Goal: Information Seeking & Learning: Learn about a topic

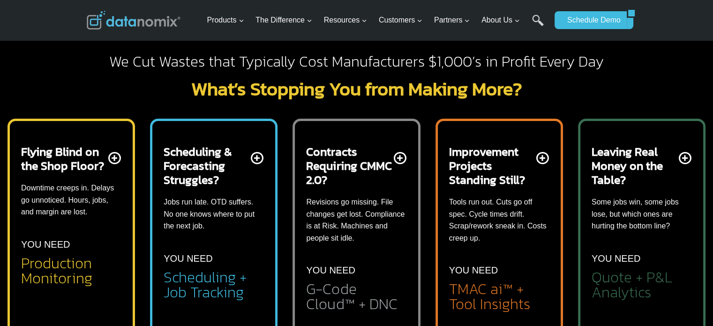
scroll to position [314, 0]
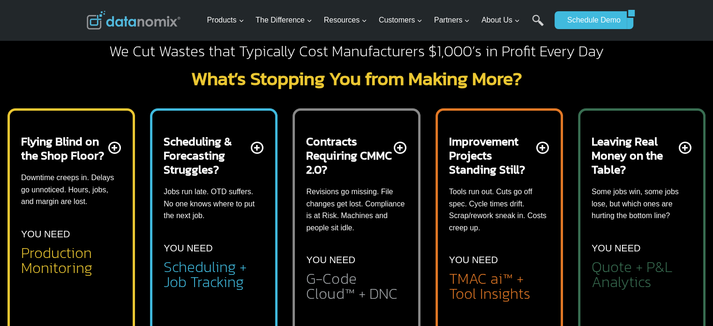
click at [593, 102] on div "Leaving Real Money on the Table? Some jobs win, some jobs lose, but which ones …" at bounding box center [642, 219] width 128 height 244
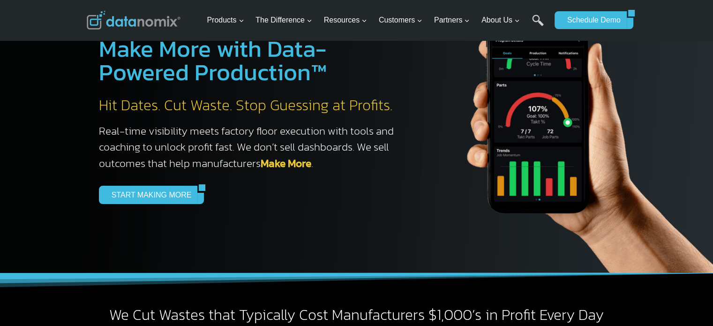
scroll to position [0, 0]
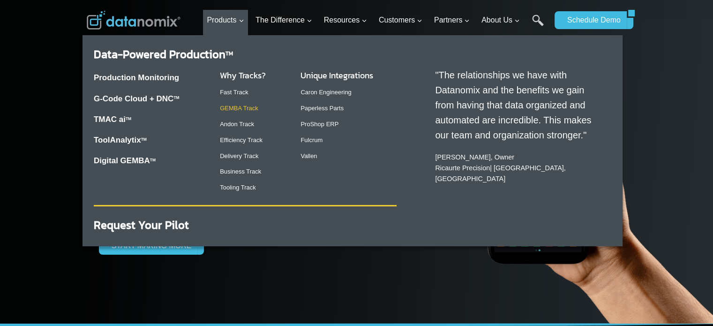
click at [250, 106] on link "GEMBA Track" at bounding box center [239, 108] width 38 height 7
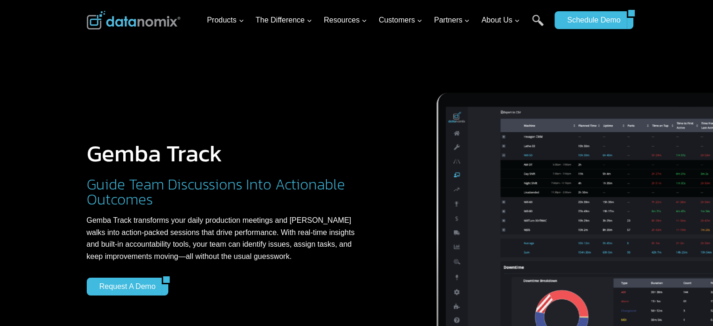
click at [615, 104] on img at bounding box center [631, 220] width 480 height 317
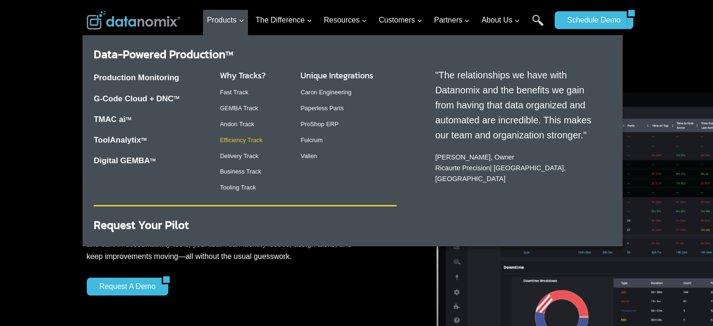
click at [253, 140] on link "Efficiency Track" at bounding box center [241, 140] width 43 height 7
